Goal: Navigation & Orientation: Understand site structure

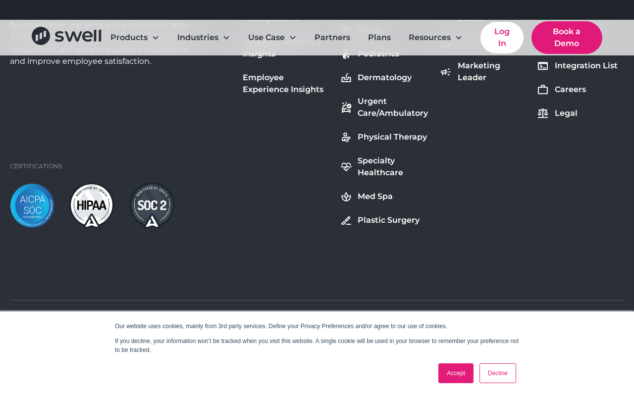
scroll to position [3704, 0]
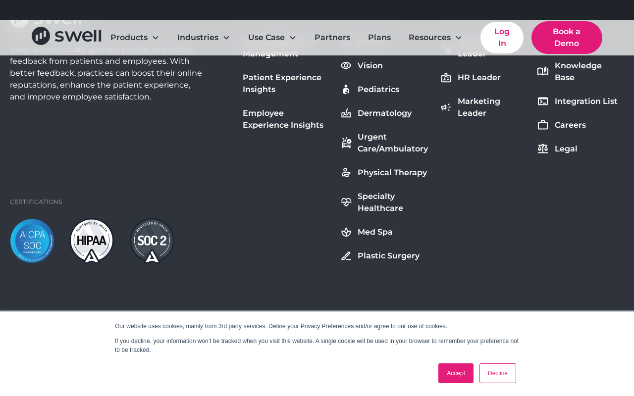
scroll to position [1261, 0]
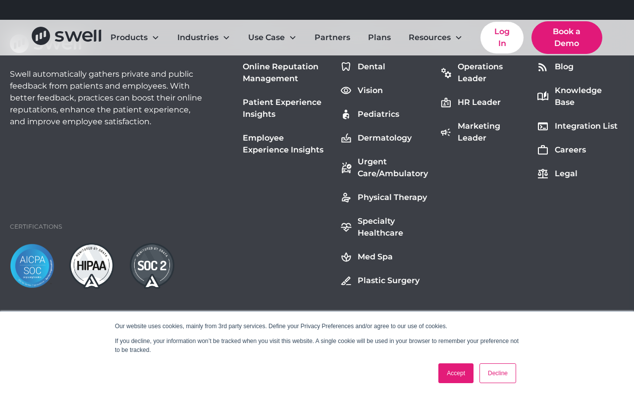
scroll to position [1445, 0]
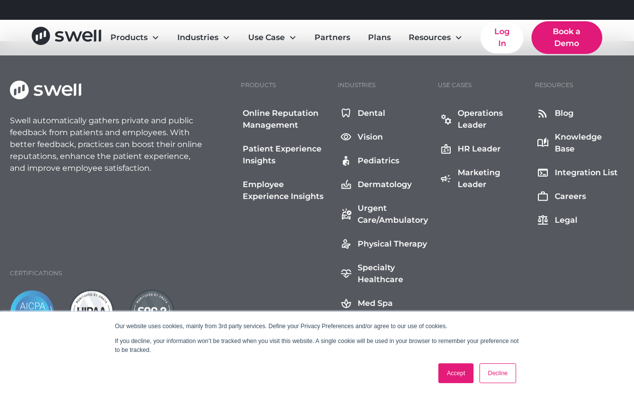
scroll to position [743, 0]
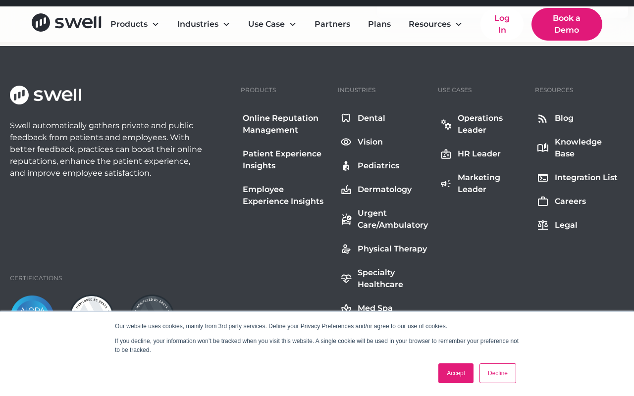
scroll to position [1041, 0]
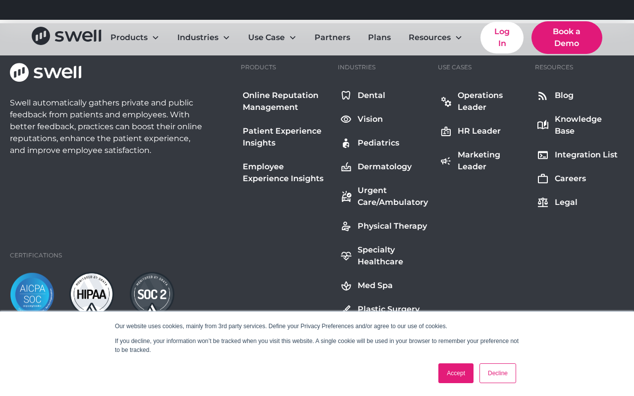
scroll to position [3705, 0]
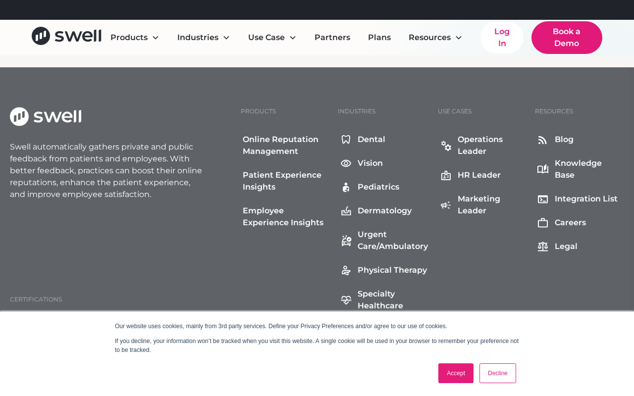
scroll to position [4955, 0]
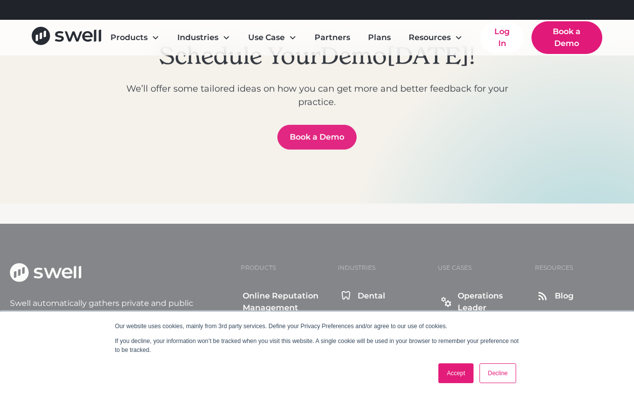
scroll to position [4955, 0]
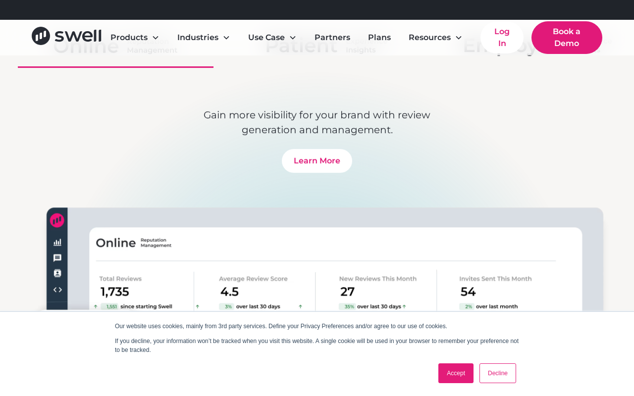
scroll to position [4906, 0]
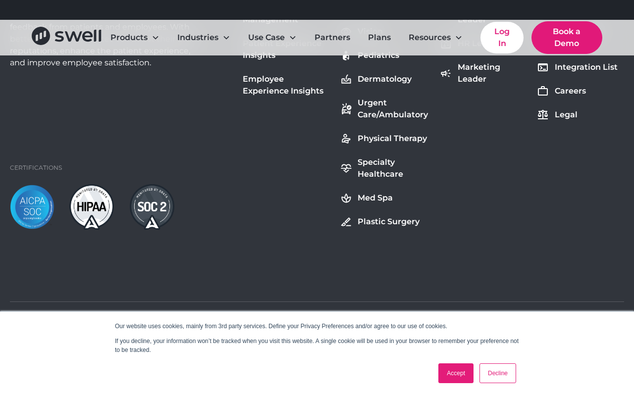
scroll to position [2888, 0]
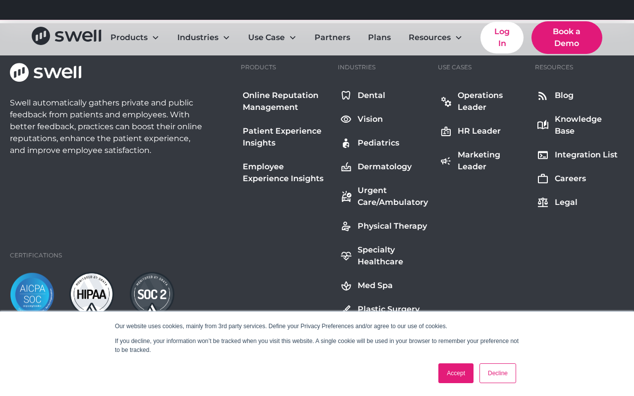
scroll to position [2204, 0]
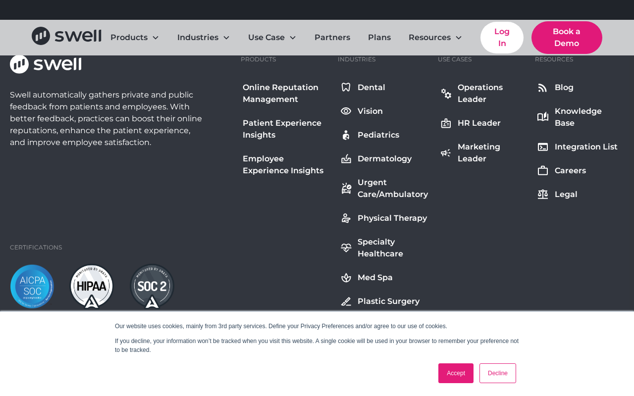
scroll to position [3994, 0]
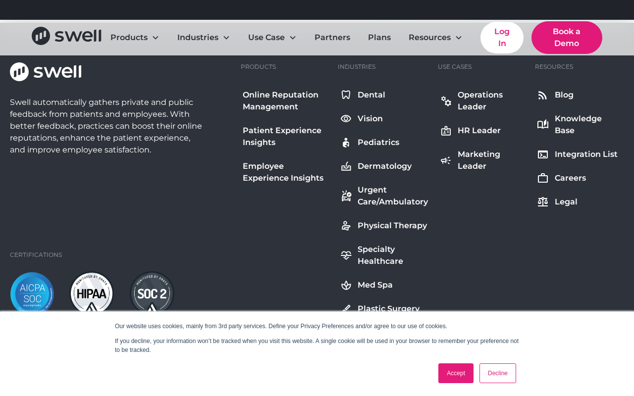
scroll to position [3931, 0]
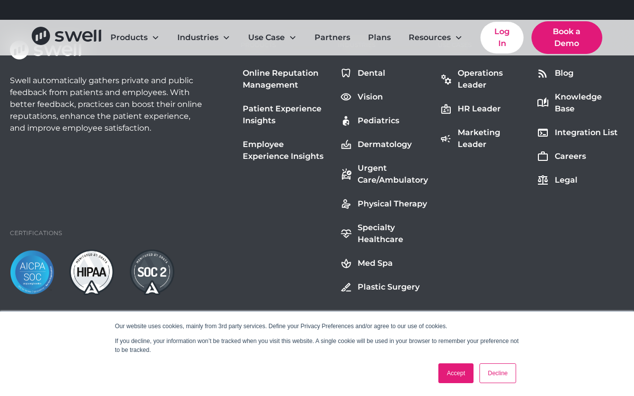
scroll to position [4276, 0]
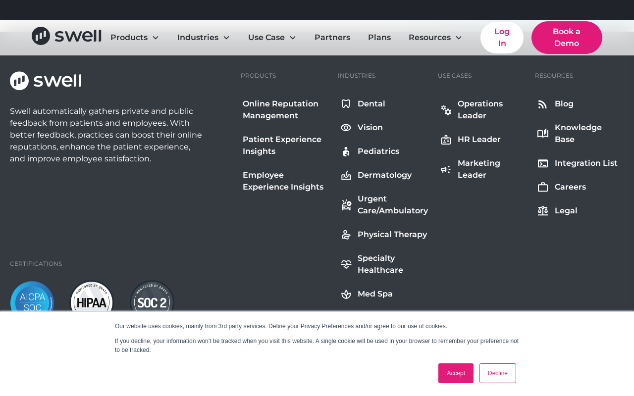
scroll to position [1189, 0]
